Goal: Use online tool/utility

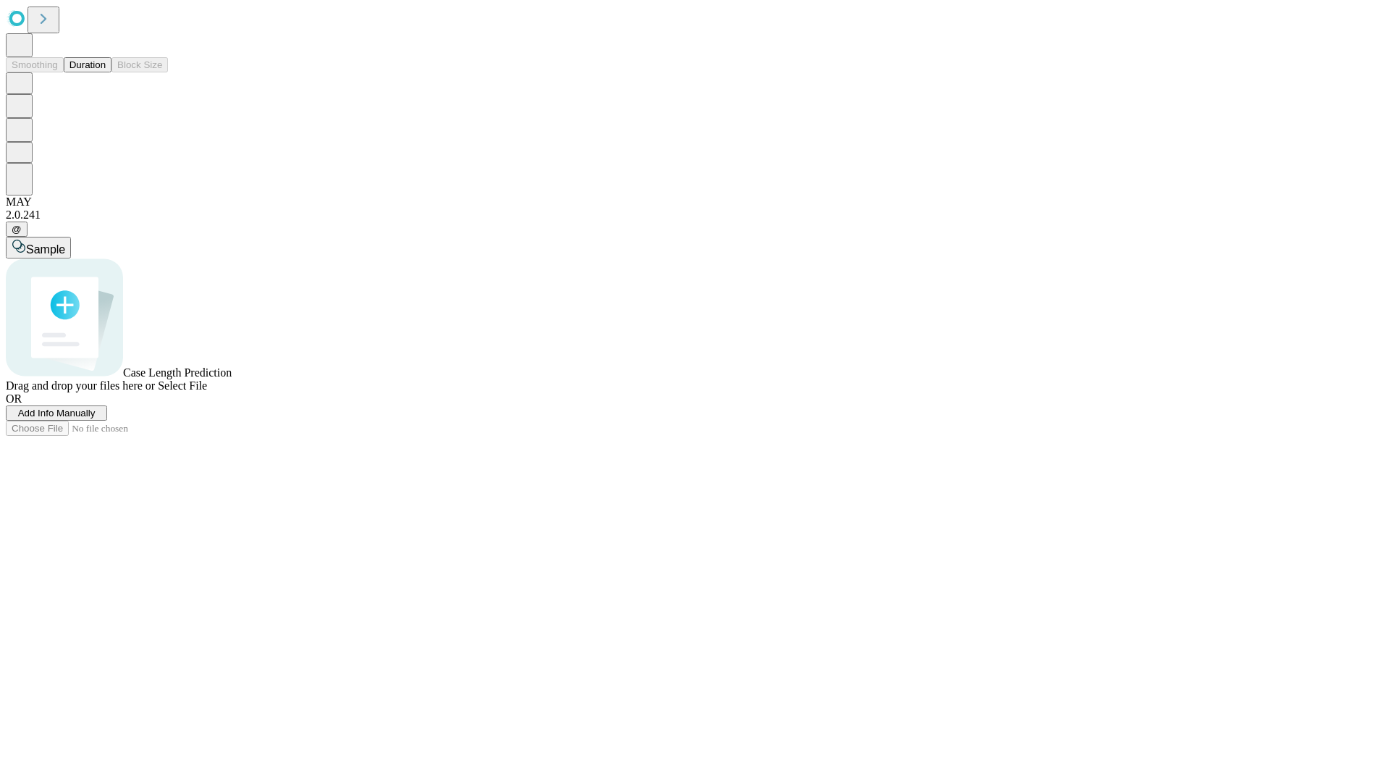
click at [96, 419] on span "Add Info Manually" at bounding box center [56, 413] width 77 height 11
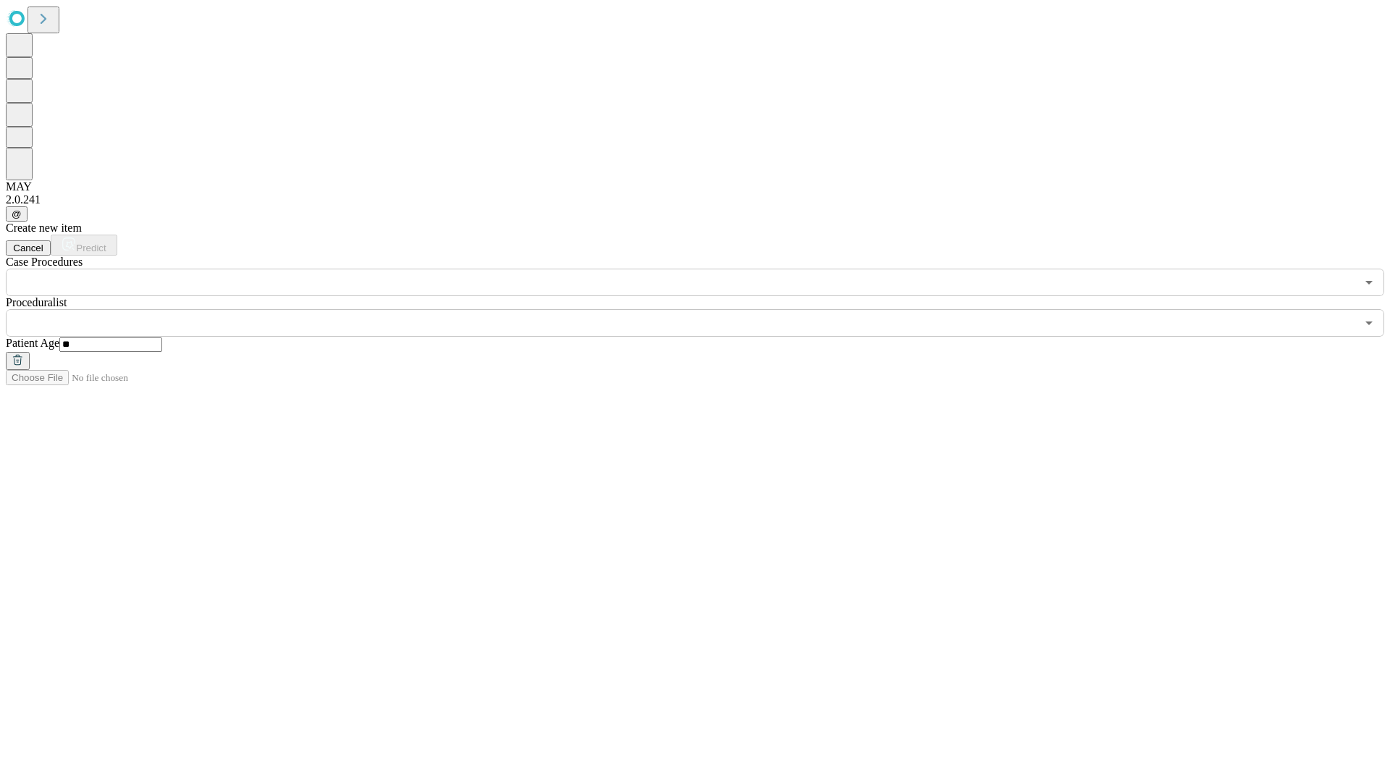
type input "**"
click at [705, 309] on input "text" at bounding box center [681, 323] width 1351 height 28
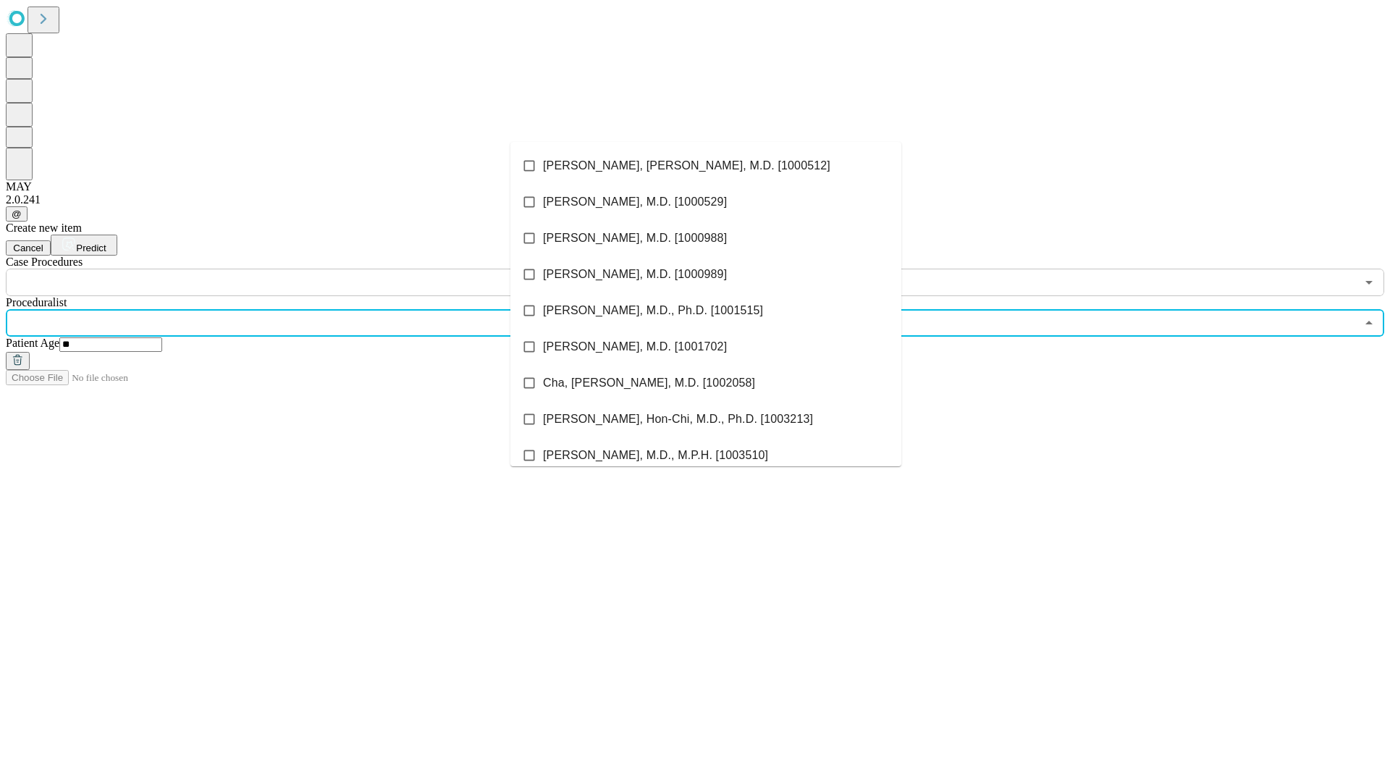
click at [706, 166] on li "[PERSON_NAME], [PERSON_NAME], M.D. [1000512]" at bounding box center [706, 166] width 391 height 36
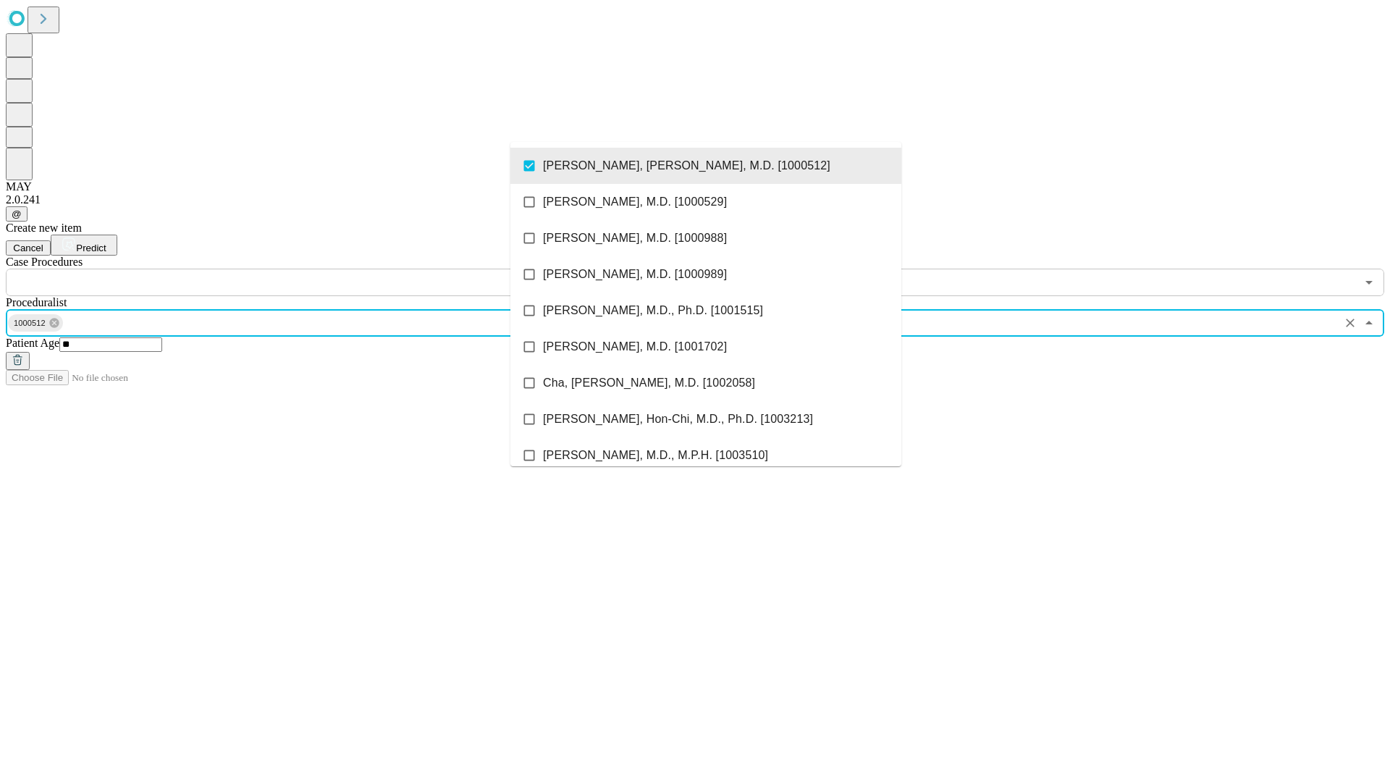
click at [304, 269] on input "text" at bounding box center [681, 283] width 1351 height 28
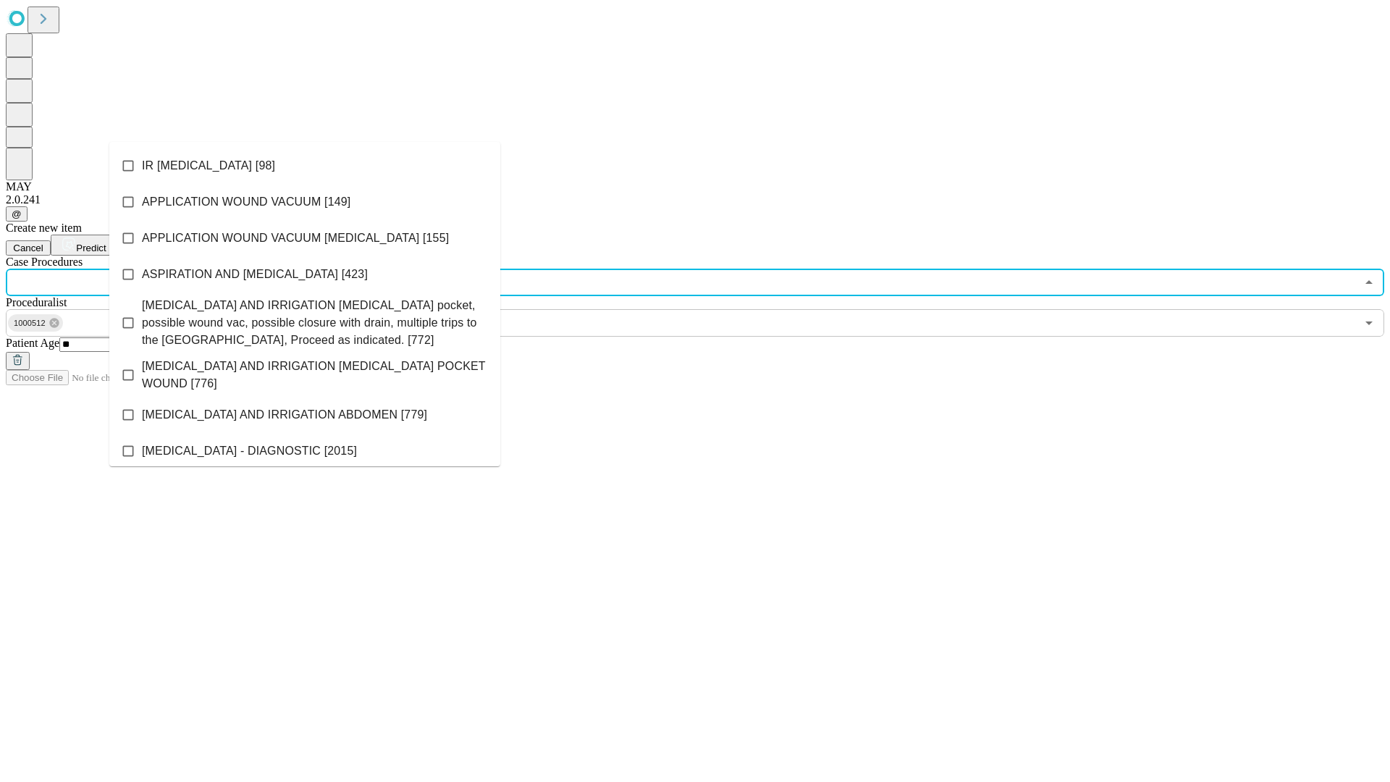
click at [305, 166] on li "IR [MEDICAL_DATA] [98]" at bounding box center [304, 166] width 391 height 36
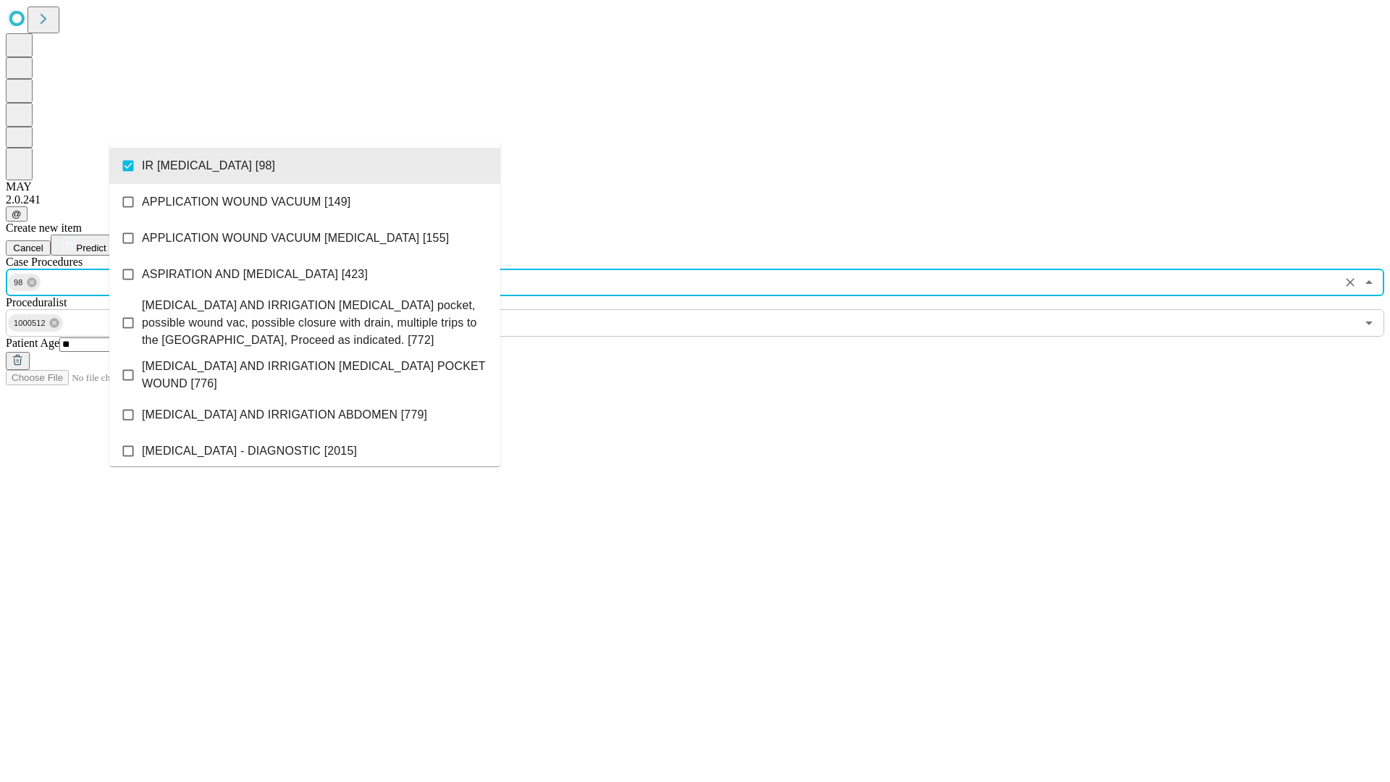
click at [106, 243] on span "Predict" at bounding box center [91, 248] width 30 height 11
